Goal: Information Seeking & Learning: Learn about a topic

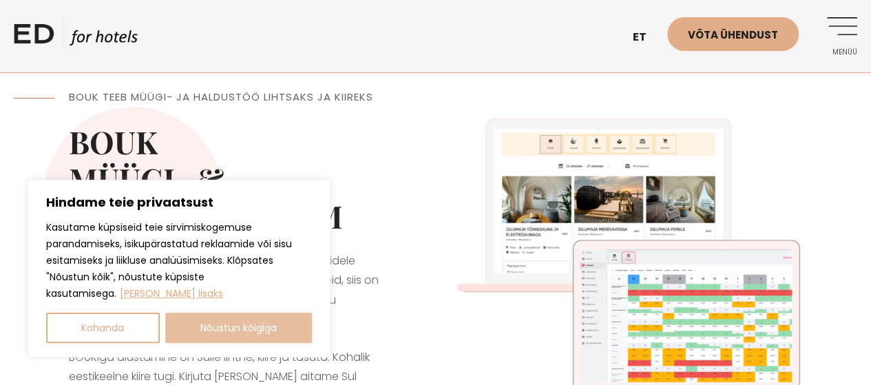
click at [265, 327] on button "Nõustun kõigiga" at bounding box center [238, 328] width 147 height 30
checkbox input "true"
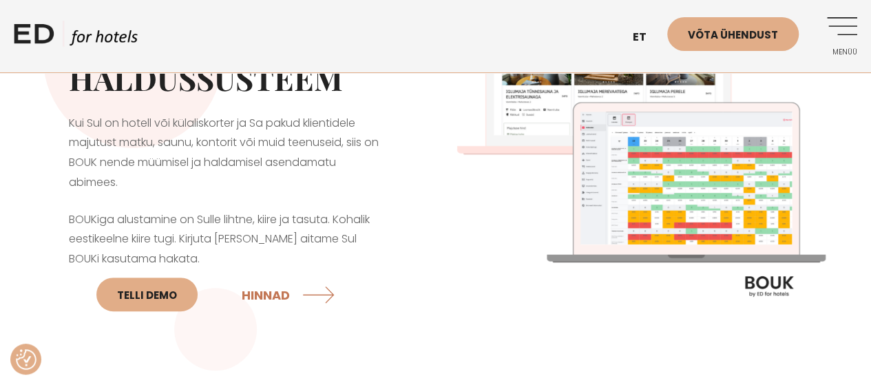
scroll to position [165, 0]
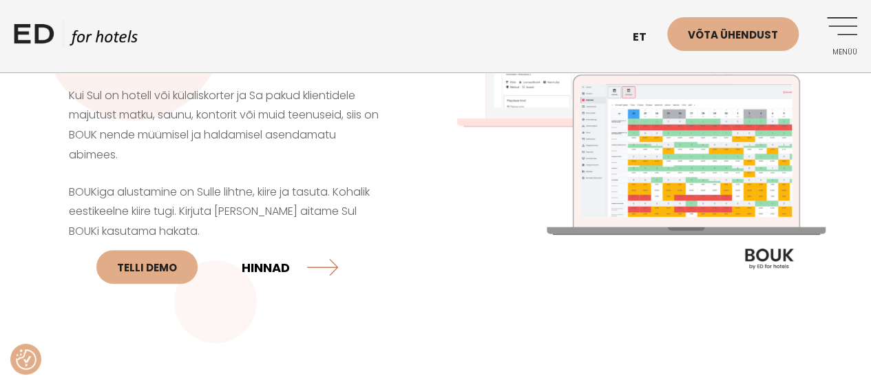
click at [284, 265] on link "HINNAD" at bounding box center [290, 267] width 96 height 37
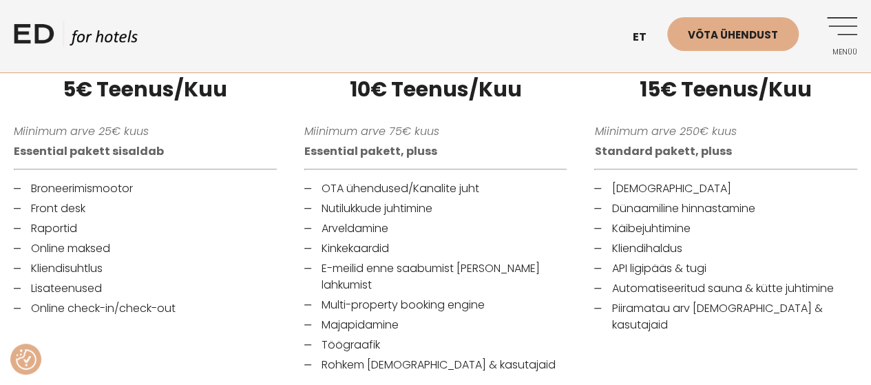
scroll to position [441, 0]
